Goal: Communication & Community: Answer question/provide support

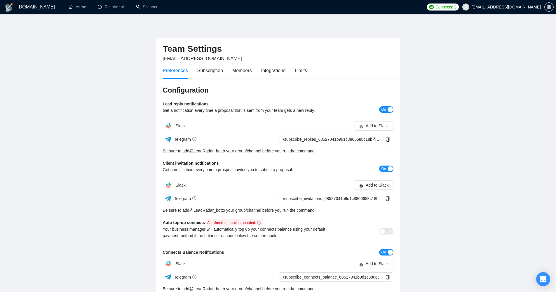
click at [550, 7] on icon "setting" at bounding box center [549, 7] width 5 height 5
click at [545, 280] on icon "Open Intercom Messenger" at bounding box center [544, 279] width 8 height 8
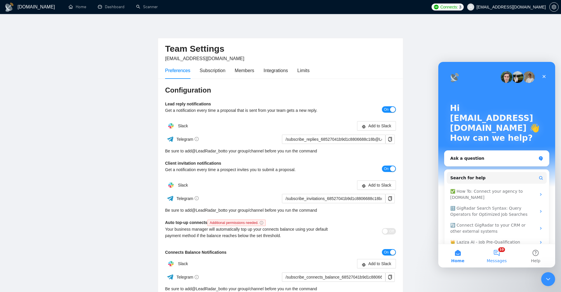
click at [494, 258] on button "10 Messages" at bounding box center [496, 255] width 39 height 23
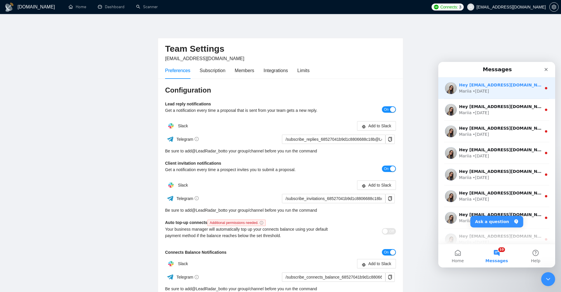
click at [510, 95] on div "Hey [EMAIL_ADDRESS][DOMAIN_NAME], Looks like your Upwork agency Data Logic Solu…" at bounding box center [496, 88] width 117 height 22
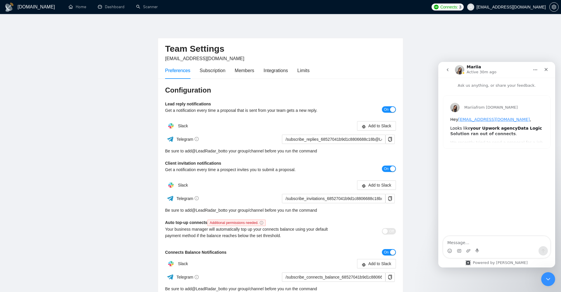
click at [446, 70] on icon "go back" at bounding box center [447, 69] width 5 height 5
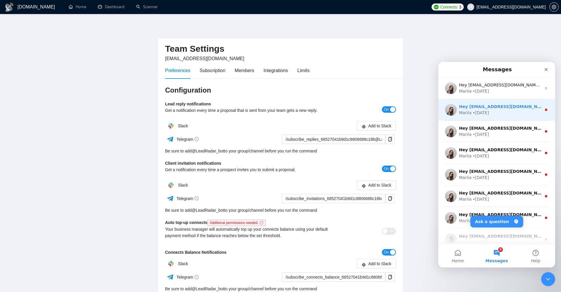
click at [473, 112] on div "• [DATE]" at bounding box center [481, 113] width 16 height 6
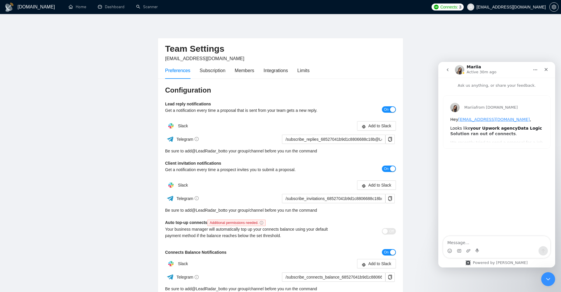
click at [448, 69] on icon "go back" at bounding box center [448, 69] width 2 height 3
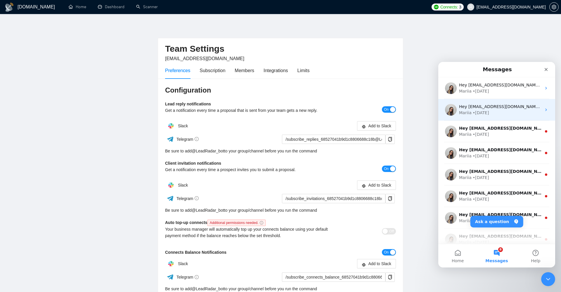
click at [500, 117] on div "Hey [EMAIL_ADDRESS][DOMAIN_NAME], Looks like your Upwork agency Data Logic Solu…" at bounding box center [496, 110] width 117 height 22
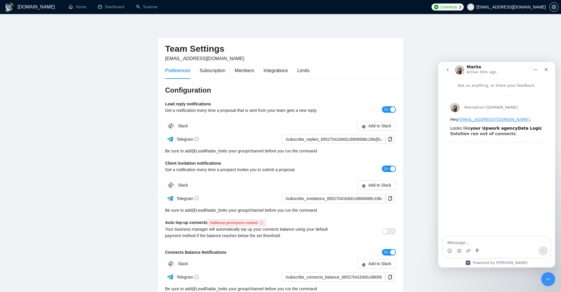
click at [448, 70] on icon "go back" at bounding box center [447, 69] width 5 height 5
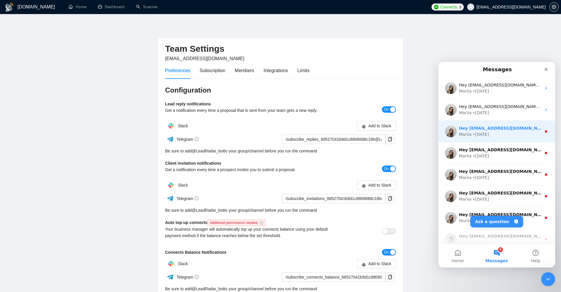
click at [496, 136] on div "Mariia • [DATE]" at bounding box center [500, 134] width 82 height 6
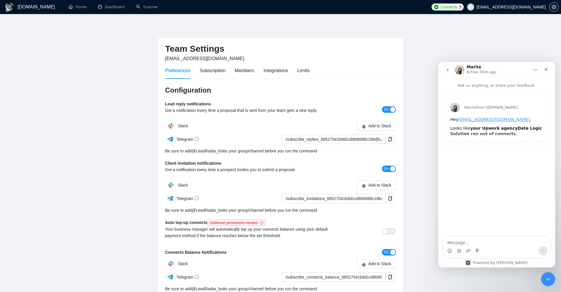
click at [450, 72] on button "go back" at bounding box center [447, 69] width 11 height 11
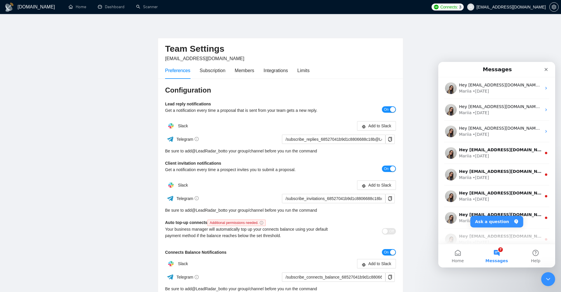
click at [499, 253] on button "7 Messages" at bounding box center [496, 255] width 39 height 23
click at [458, 255] on button "Home" at bounding box center [457, 255] width 39 height 23
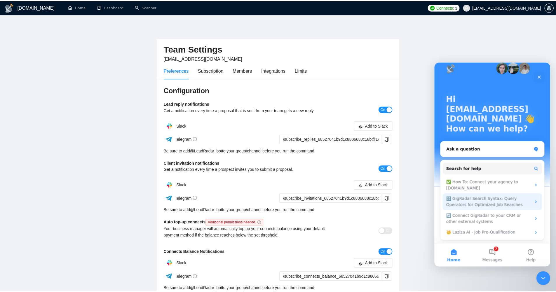
scroll to position [9, 0]
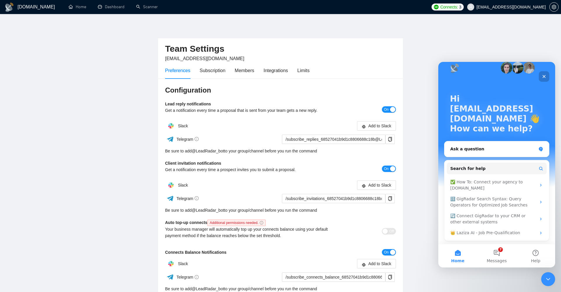
click at [544, 76] on icon "Close" at bounding box center [543, 76] width 5 height 5
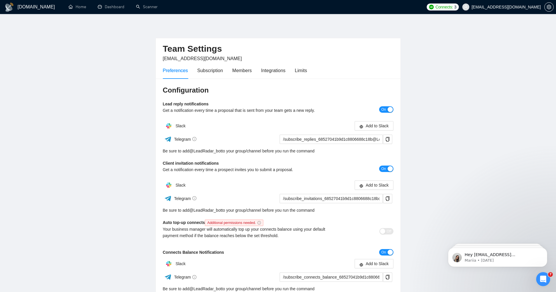
scroll to position [0, 0]
